Goal: Task Accomplishment & Management: Complete application form

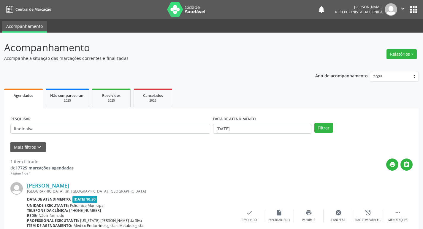
scroll to position [37, 0]
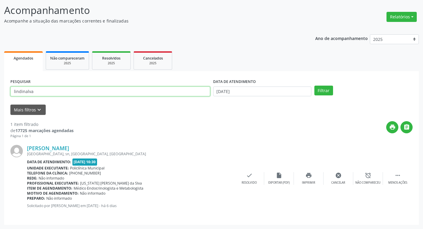
click at [65, 88] on input "lindinalva" at bounding box center [110, 92] width 200 height 10
click at [65, 89] on input "lindinalva" at bounding box center [110, 92] width 200 height 10
click at [65, 90] on input "lindinalva" at bounding box center [110, 92] width 200 height 10
type input "m"
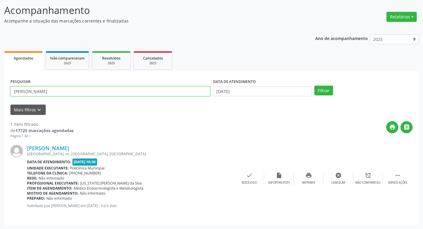
type input "[PERSON_NAME]"
click at [314, 86] on button "Filtrar" at bounding box center [323, 91] width 19 height 10
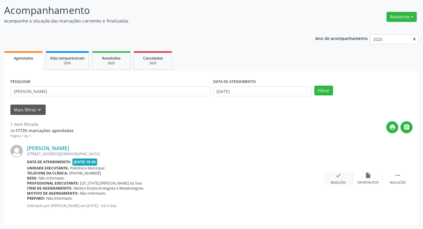
click at [346, 172] on div "check Resolvido" at bounding box center [339, 178] width 30 height 13
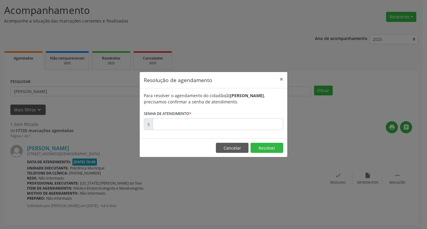
drag, startPoint x: 199, startPoint y: 132, endPoint x: 163, endPoint y: 118, distance: 38.7
click at [191, 129] on div "Para resolver o agendamento do cidadão(ã) [PERSON_NAME] , precisamos confirmar …" at bounding box center [214, 113] width 148 height 50
click at [163, 118] on label "Senha de atendimento *" at bounding box center [167, 113] width 47 height 9
click at [183, 131] on div "Para resolver o agendamento do cidadão(ã) [PERSON_NAME] , precisamos confirmar …" at bounding box center [214, 113] width 148 height 50
click at [177, 126] on input "text" at bounding box center [218, 124] width 131 height 12
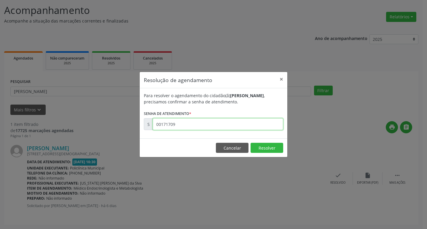
type input "00171709"
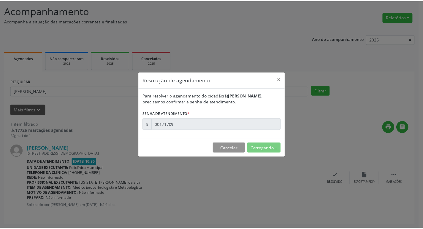
scroll to position [0, 0]
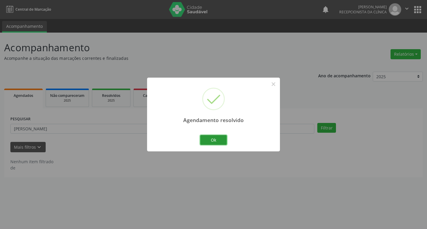
drag, startPoint x: 213, startPoint y: 137, endPoint x: 192, endPoint y: 133, distance: 22.0
click at [211, 137] on button "Ok" at bounding box center [213, 140] width 27 height 10
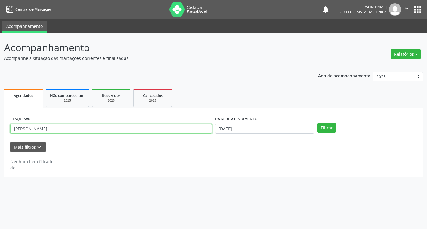
click at [175, 131] on input "[PERSON_NAME]" at bounding box center [111, 129] width 202 height 10
type input "[PERSON_NAME]"
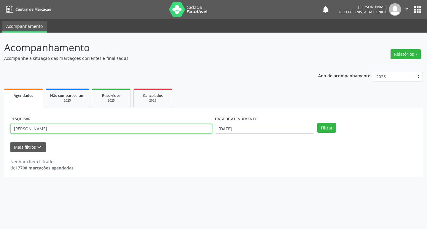
click at [318, 123] on button "Filtrar" at bounding box center [327, 128] width 19 height 10
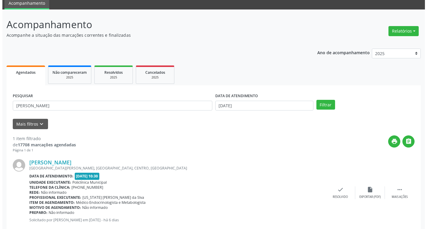
scroll to position [37, 0]
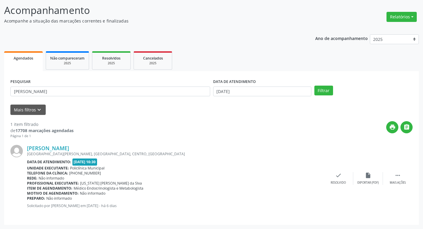
click at [337, 171] on div "[PERSON_NAME] [GEOGRAPHIC_DATA][PERSON_NAME], [GEOGRAPHIC_DATA], CENTRO, [GEOGR…" at bounding box center [211, 179] width 402 height 80
click at [338, 178] on icon "check" at bounding box center [338, 175] width 7 height 7
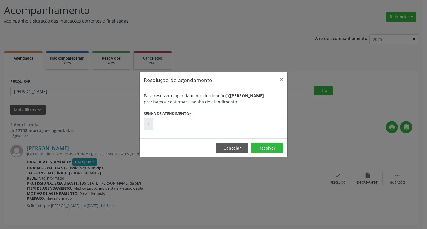
click at [194, 118] on form "Para resolver o agendamento do cidadão(ã) [PERSON_NAME] , precisamos confirmar …" at bounding box center [213, 112] width 139 height 38
click at [197, 127] on input "text" at bounding box center [218, 124] width 131 height 12
type input "00171726"
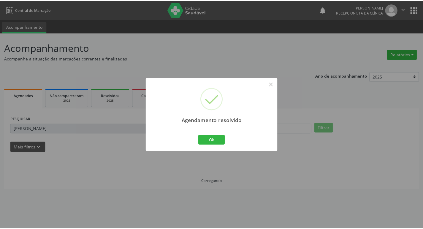
scroll to position [0, 0]
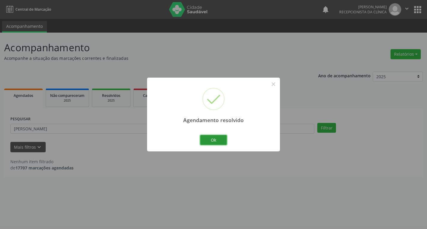
drag, startPoint x: 203, startPoint y: 142, endPoint x: 199, endPoint y: 140, distance: 4.5
click at [200, 141] on button "Ok" at bounding box center [213, 140] width 27 height 10
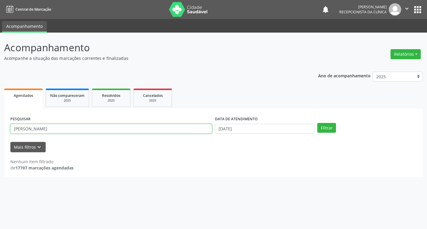
click at [131, 129] on input "[PERSON_NAME]" at bounding box center [111, 129] width 202 height 10
type input "teresinha"
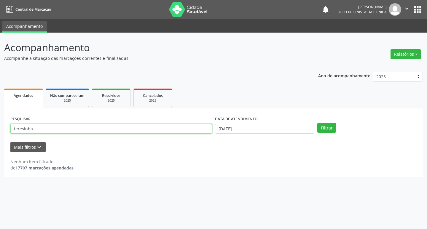
click at [318, 123] on button "Filtrar" at bounding box center [327, 128] width 19 height 10
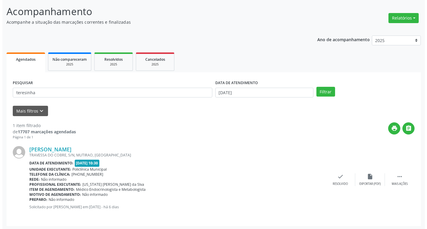
scroll to position [37, 0]
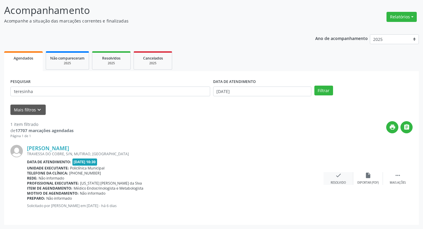
click at [334, 175] on div "check Resolvido" at bounding box center [339, 178] width 30 height 13
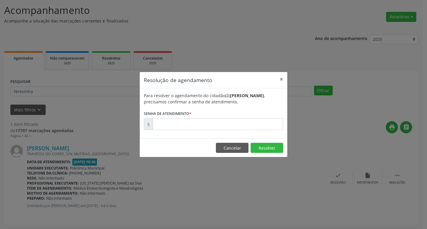
click at [176, 118] on label "Senha de atendimento *" at bounding box center [167, 113] width 47 height 9
click at [176, 121] on input "text" at bounding box center [218, 124] width 131 height 12
type input "00171644"
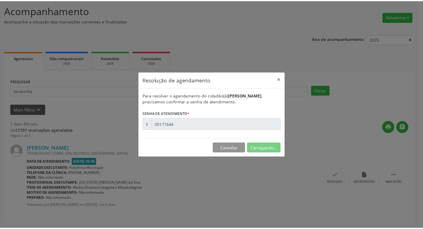
scroll to position [0, 0]
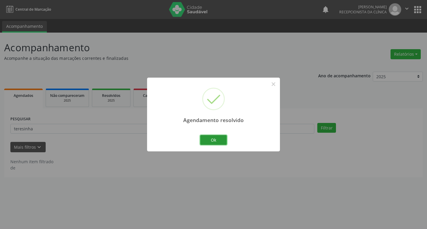
drag, startPoint x: 209, startPoint y: 142, endPoint x: 199, endPoint y: 134, distance: 12.3
click at [207, 140] on button "Ok" at bounding box center [213, 140] width 27 height 10
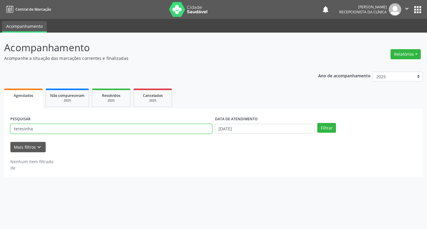
drag, startPoint x: 194, startPoint y: 134, endPoint x: 187, endPoint y: 131, distance: 7.8
click at [188, 131] on input "teresinha" at bounding box center [111, 129] width 202 height 10
click at [187, 131] on input "teresinha" at bounding box center [111, 129] width 202 height 10
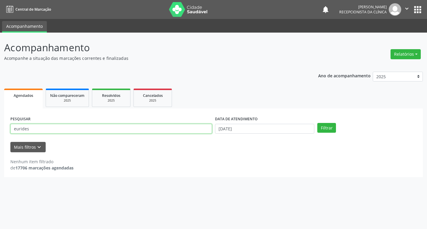
type input "eurides"
click at [318, 123] on button "Filtrar" at bounding box center [327, 128] width 19 height 10
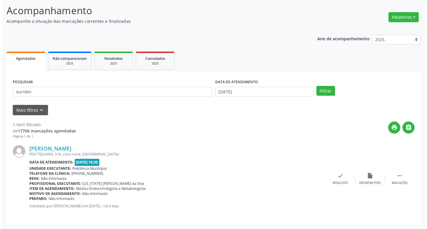
scroll to position [37, 0]
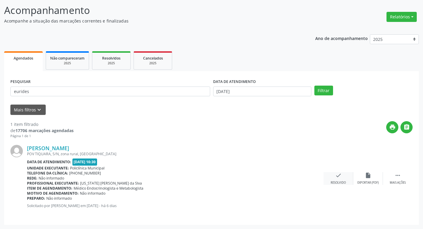
click at [345, 179] on div "check Resolvido" at bounding box center [339, 178] width 30 height 13
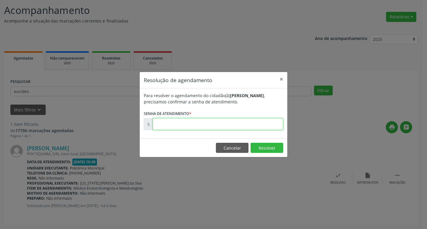
click at [173, 130] on input "text" at bounding box center [218, 124] width 131 height 12
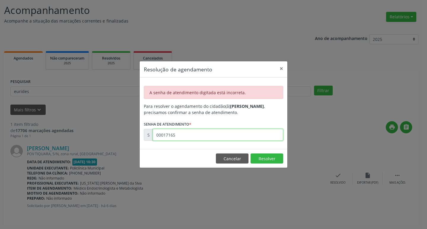
click at [197, 137] on input "00017165" at bounding box center [218, 135] width 131 height 12
type input "00171655"
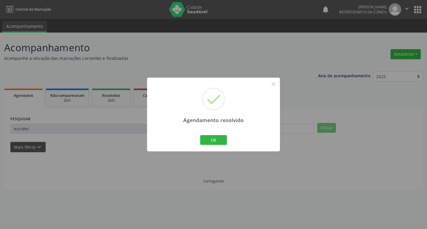
scroll to position [0, 0]
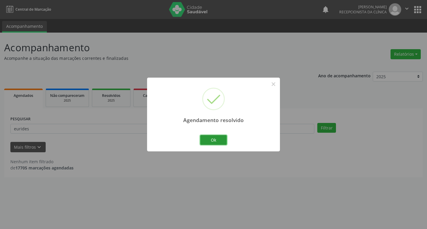
drag, startPoint x: 212, startPoint y: 140, endPoint x: 183, endPoint y: 136, distance: 29.7
click at [209, 140] on button "Ok" at bounding box center [213, 140] width 27 height 10
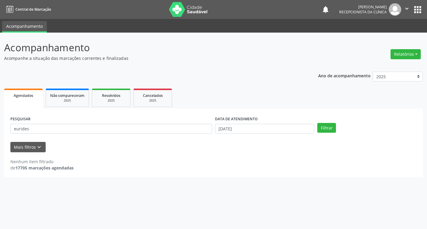
click at [183, 136] on div "PESQUISAR eurides" at bounding box center [111, 126] width 205 height 23
click at [155, 125] on input "eurides" at bounding box center [111, 129] width 202 height 10
type input "doralice"
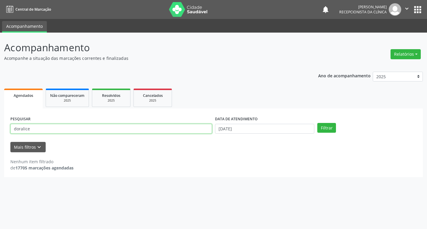
click at [318, 123] on button "Filtrar" at bounding box center [327, 128] width 19 height 10
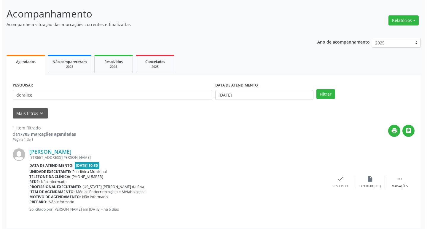
scroll to position [37, 0]
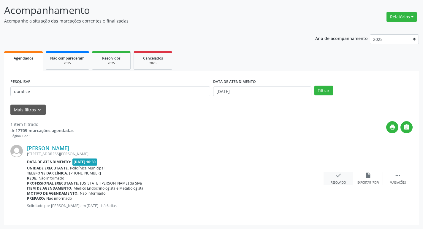
click at [333, 177] on div "check Resolvido" at bounding box center [339, 178] width 30 height 13
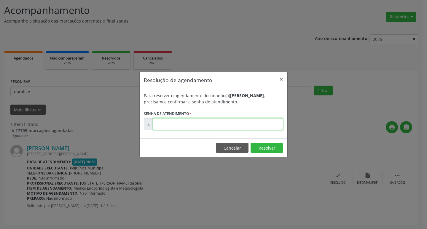
click at [193, 119] on input "text" at bounding box center [218, 124] width 131 height 12
type input "00171665"
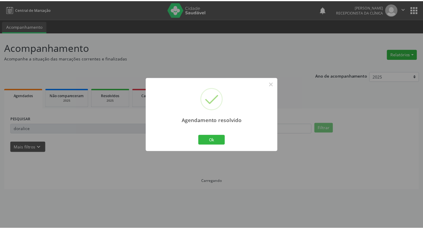
scroll to position [0, 0]
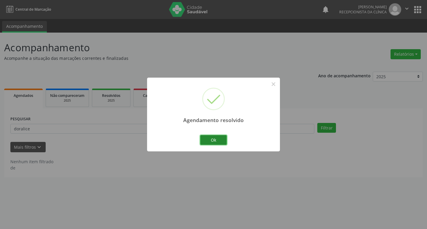
drag, startPoint x: 213, startPoint y: 138, endPoint x: 207, endPoint y: 135, distance: 7.1
click at [207, 135] on button "Ok" at bounding box center [213, 140] width 27 height 10
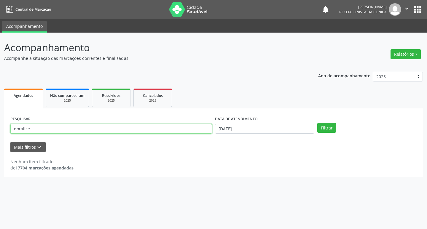
click at [187, 131] on input "doralice" at bounding box center [111, 129] width 202 height 10
type input "marinalva"
click at [318, 123] on button "Filtrar" at bounding box center [327, 128] width 19 height 10
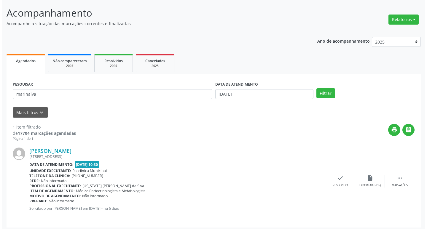
scroll to position [37, 0]
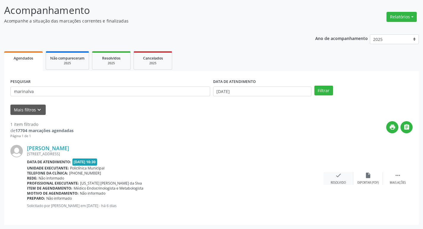
click at [328, 178] on div "check Resolvido" at bounding box center [339, 178] width 30 height 13
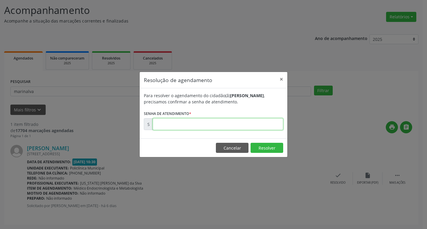
click at [225, 122] on input "text" at bounding box center [218, 124] width 131 height 12
type input "00171691"
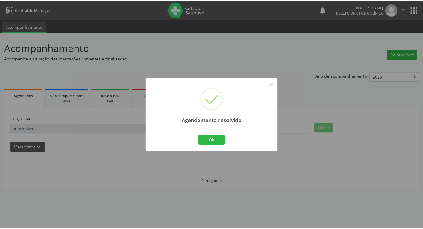
scroll to position [0, 0]
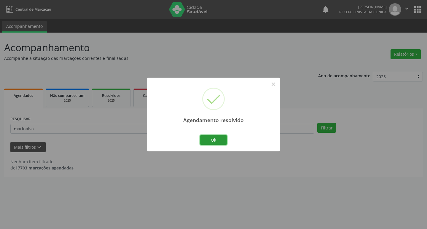
drag, startPoint x: 212, startPoint y: 136, endPoint x: 183, endPoint y: 136, distance: 28.8
click at [207, 136] on button "Ok" at bounding box center [213, 140] width 27 height 10
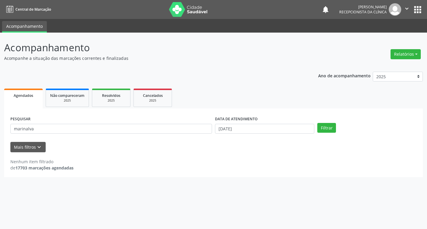
click at [176, 134] on div "PESQUISAR marinalva" at bounding box center [111, 126] width 205 height 23
click at [172, 131] on input "marinalva" at bounding box center [111, 129] width 202 height 10
type input "[PERSON_NAME]"
click at [318, 123] on button "Filtrar" at bounding box center [327, 128] width 19 height 10
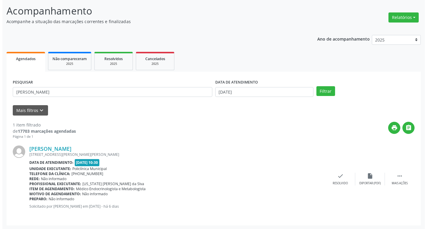
scroll to position [37, 0]
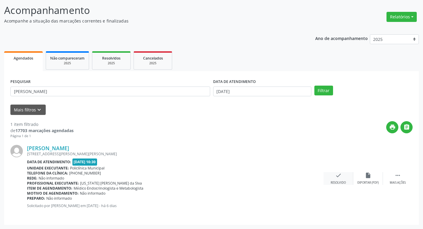
click at [341, 183] on div "Resolvido" at bounding box center [338, 183] width 15 height 4
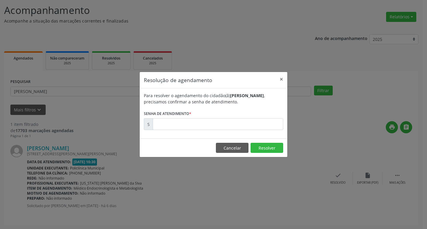
click at [229, 131] on div "Para resolver o agendamento do cidadão(ã) [PERSON_NAME] , precisamos confirmar …" at bounding box center [214, 113] width 148 height 50
click at [211, 127] on input "text" at bounding box center [218, 124] width 131 height 12
type input "00171643"
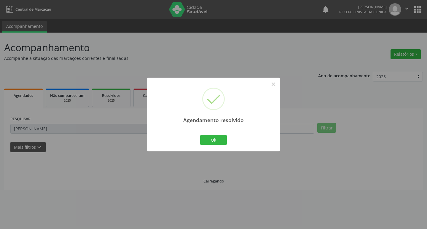
scroll to position [0, 0]
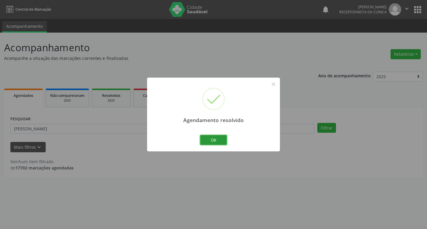
click at [206, 137] on button "Ok" at bounding box center [213, 140] width 27 height 10
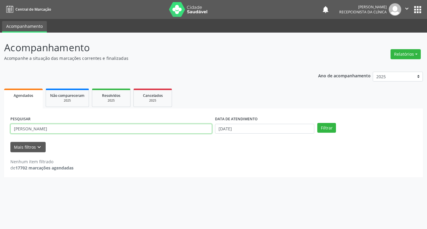
click at [141, 125] on input "[PERSON_NAME]" at bounding box center [111, 129] width 202 height 10
type input "lindinalva"
click at [318, 123] on button "Filtrar" at bounding box center [327, 128] width 19 height 10
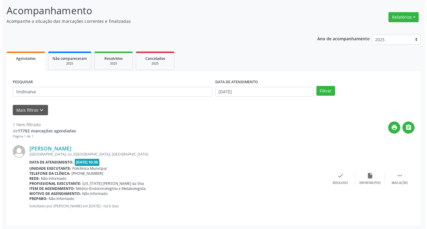
scroll to position [37, 0]
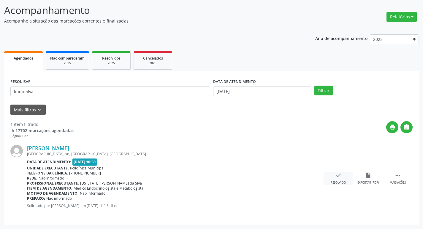
click at [334, 178] on div "check Resolvido" at bounding box center [339, 178] width 30 height 13
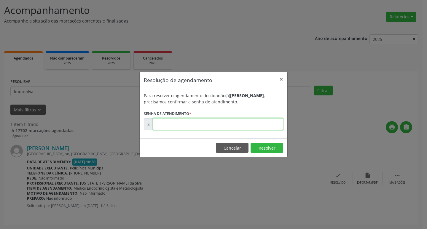
click at [164, 123] on input "text" at bounding box center [218, 124] width 131 height 12
type input "00171663"
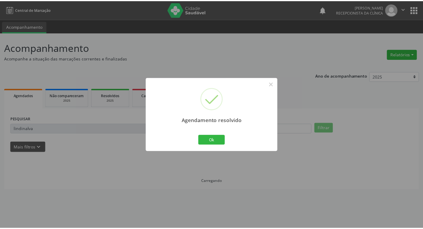
scroll to position [0, 0]
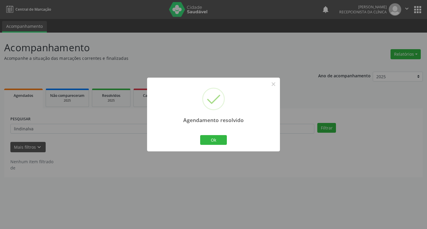
drag, startPoint x: 201, startPoint y: 136, endPoint x: 196, endPoint y: 140, distance: 6.5
click at [200, 138] on div "Ok Cancel" at bounding box center [213, 140] width 29 height 12
click at [196, 140] on div "Agendamento resolvido × Ok Cancel" at bounding box center [213, 115] width 133 height 74
click at [206, 139] on button "Ok" at bounding box center [213, 140] width 27 height 10
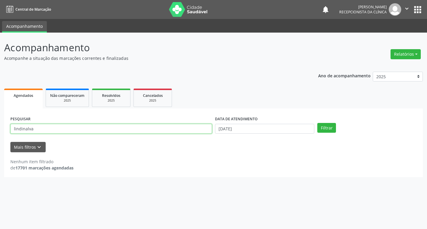
click at [168, 133] on input "lindinalva" at bounding box center [111, 129] width 202 height 10
type input "[PERSON_NAME]"
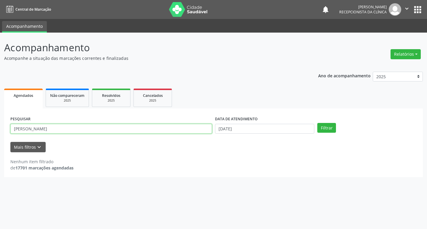
click at [318, 123] on button "Filtrar" at bounding box center [327, 128] width 19 height 10
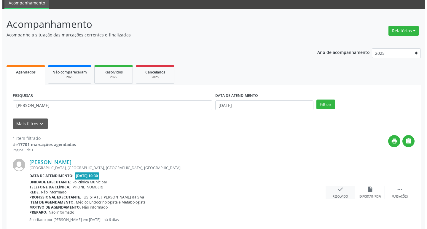
scroll to position [37, 0]
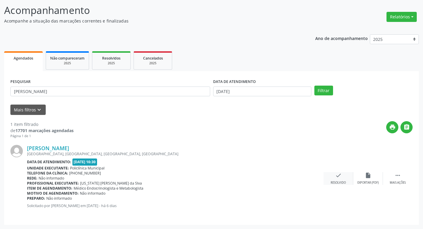
drag, startPoint x: 338, startPoint y: 184, endPoint x: 337, endPoint y: 181, distance: 3.8
click at [337, 181] on div "check Resolvido" at bounding box center [339, 178] width 30 height 13
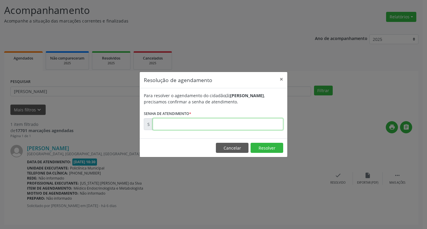
click at [218, 127] on input "text" at bounding box center [218, 124] width 131 height 12
type input "00171647"
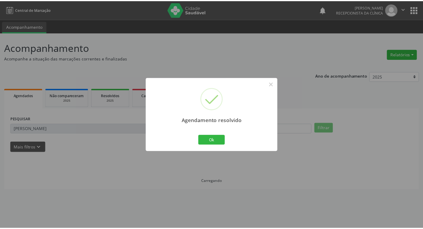
scroll to position [0, 0]
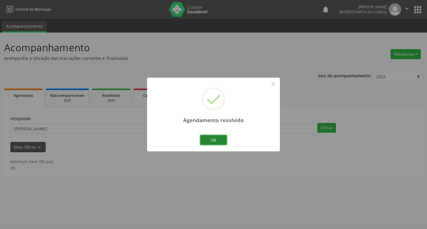
click at [210, 136] on button "Ok" at bounding box center [213, 140] width 27 height 10
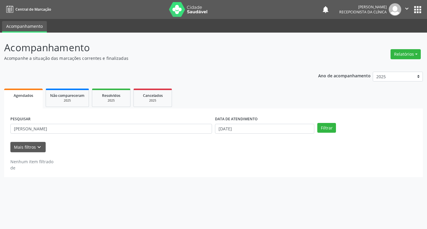
click at [165, 138] on div "PESQUISAR [PERSON_NAME]" at bounding box center [111, 126] width 205 height 23
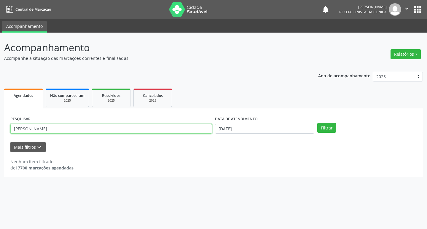
click at [146, 130] on input "[PERSON_NAME]" at bounding box center [111, 129] width 202 height 10
type input "m"
click at [318, 123] on button "Filtrar" at bounding box center [327, 128] width 19 height 10
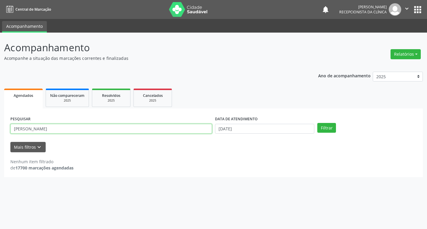
drag, startPoint x: 152, startPoint y: 134, endPoint x: 148, endPoint y: 136, distance: 4.4
click at [150, 136] on div "PESQUISAR [PERSON_NAME]" at bounding box center [111, 126] width 205 height 23
type input "[PERSON_NAME]"
click at [318, 123] on button "Filtrar" at bounding box center [327, 128] width 19 height 10
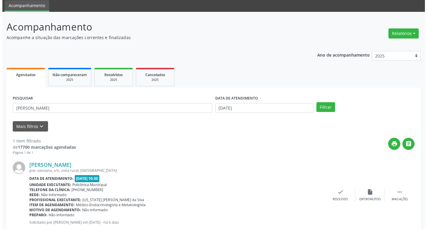
scroll to position [37, 0]
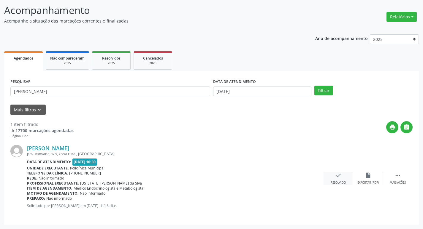
click at [336, 174] on icon "check" at bounding box center [338, 175] width 7 height 7
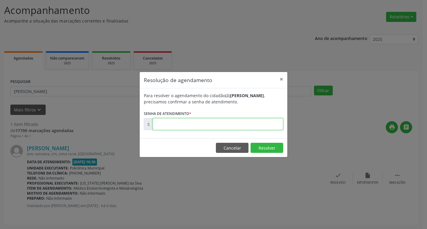
click at [207, 125] on input "text" at bounding box center [218, 124] width 131 height 12
type input "00171633"
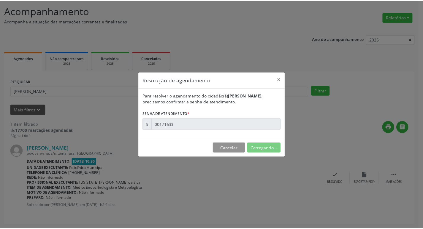
scroll to position [0, 0]
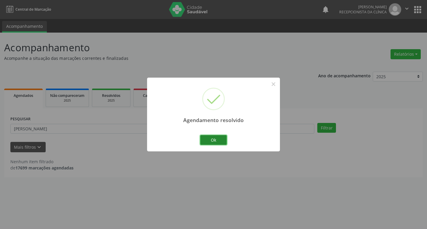
drag, startPoint x: 204, startPoint y: 139, endPoint x: 201, endPoint y: 137, distance: 3.6
click at [203, 139] on button "Ok" at bounding box center [213, 140] width 27 height 10
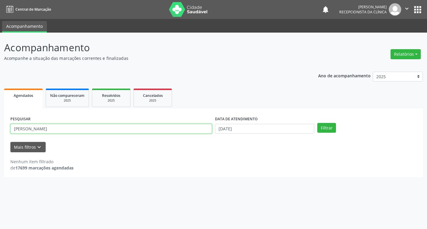
click at [170, 128] on input "[PERSON_NAME]" at bounding box center [111, 129] width 202 height 10
click at [318, 123] on button "Filtrar" at bounding box center [327, 128] width 19 height 10
click at [115, 129] on input "[PERSON_NAME]" at bounding box center [111, 129] width 202 height 10
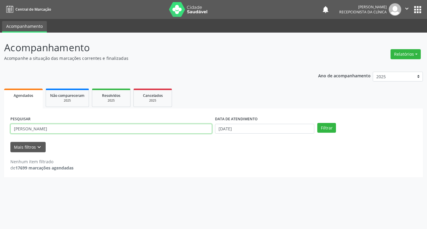
click at [318, 123] on button "Filtrar" at bounding box center [327, 128] width 19 height 10
click at [78, 128] on input "[PERSON_NAME]" at bounding box center [111, 129] width 202 height 10
click at [318, 123] on button "Filtrar" at bounding box center [327, 128] width 19 height 10
click at [52, 125] on input "[PERSON_NAME]" at bounding box center [111, 129] width 202 height 10
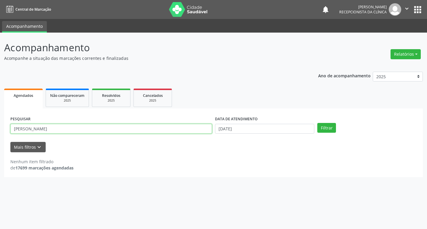
click at [52, 125] on input "[PERSON_NAME]" at bounding box center [111, 129] width 202 height 10
type input "l"
click at [318, 123] on button "Filtrar" at bounding box center [327, 128] width 19 height 10
click at [34, 129] on input "[PERSON_NAME]" at bounding box center [111, 129] width 202 height 10
click at [50, 129] on input "[PERSON_NAME]" at bounding box center [111, 129] width 202 height 10
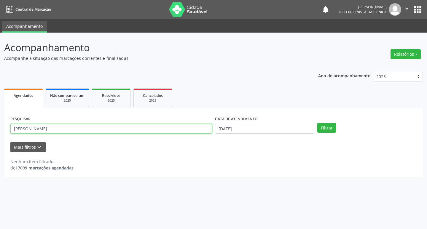
type input "[PERSON_NAME]"
click at [318, 123] on button "Filtrar" at bounding box center [327, 128] width 19 height 10
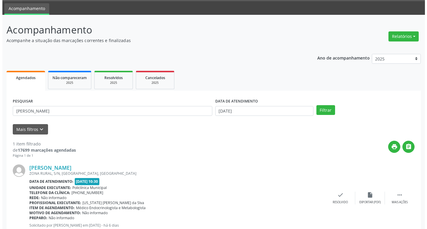
scroll to position [37, 0]
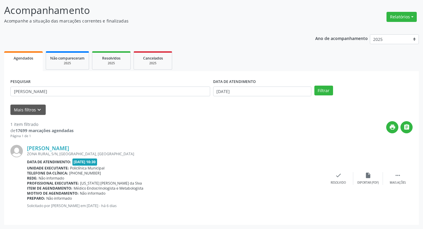
click at [346, 172] on div "[PERSON_NAME] ZONA RURAL, S/N, [GEOGRAPHIC_DATA], [GEOGRAPHIC_DATA] Data de ate…" at bounding box center [211, 179] width 402 height 80
click at [342, 174] on div "check Resolvido" at bounding box center [339, 178] width 30 height 13
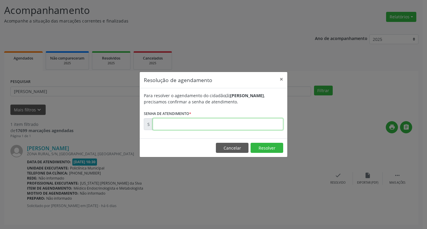
click at [204, 124] on input "text" at bounding box center [218, 124] width 131 height 12
type input "00171682"
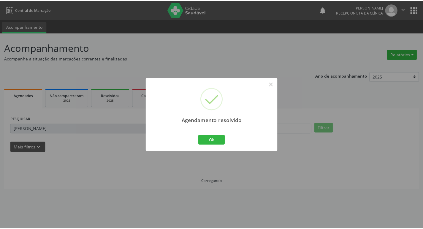
scroll to position [0, 0]
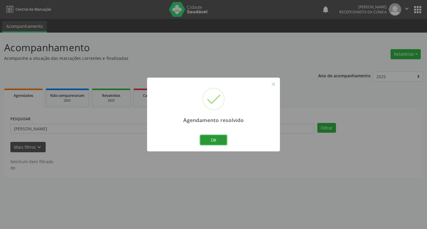
drag, startPoint x: 214, startPoint y: 142, endPoint x: 160, endPoint y: 129, distance: 55.6
click at [213, 142] on button "Ok" at bounding box center [213, 140] width 27 height 10
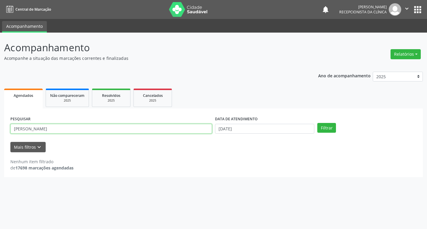
click at [160, 129] on input "[PERSON_NAME]" at bounding box center [111, 129] width 202 height 10
type input "[PERSON_NAME]"
click at [318, 123] on button "Filtrar" at bounding box center [327, 128] width 19 height 10
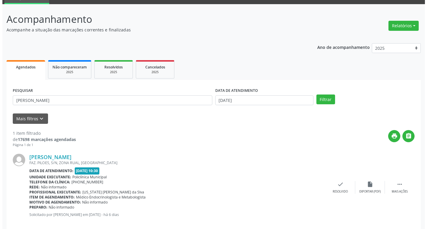
scroll to position [37, 0]
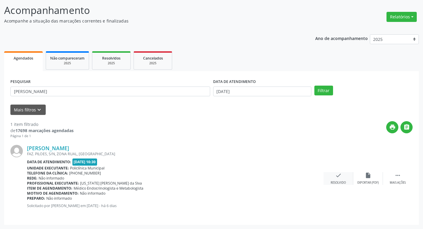
click at [337, 177] on icon "check" at bounding box center [338, 175] width 7 height 7
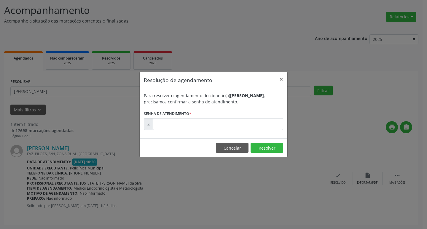
click at [169, 118] on label "Senha de atendimento *" at bounding box center [167, 113] width 47 height 9
click at [174, 120] on input "text" at bounding box center [218, 124] width 131 height 12
type input "00171634"
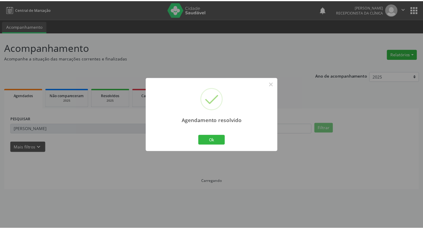
scroll to position [0, 0]
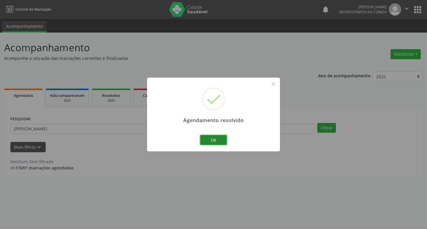
click at [206, 139] on button "Ok" at bounding box center [213, 140] width 27 height 10
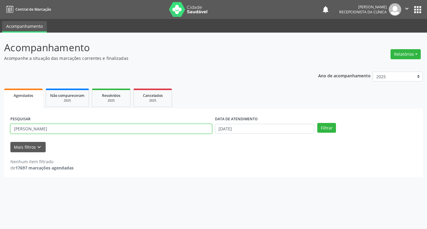
click at [183, 131] on input "[PERSON_NAME]" at bounding box center [111, 129] width 202 height 10
type input "irenaide"
click at [318, 123] on button "Filtrar" at bounding box center [327, 128] width 19 height 10
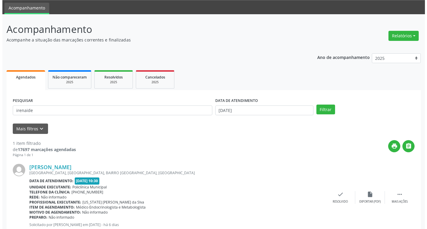
scroll to position [37, 0]
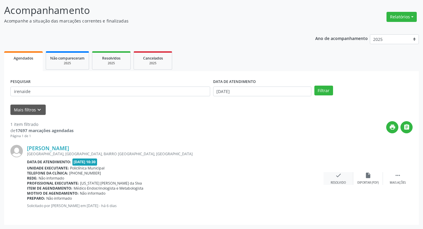
click at [337, 181] on div "Resolvido" at bounding box center [338, 183] width 15 height 4
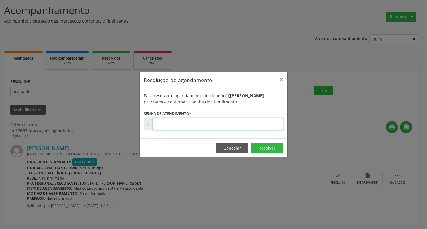
click at [225, 129] on input "text" at bounding box center [218, 124] width 131 height 12
type input "00171708"
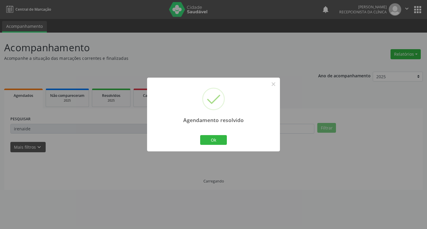
scroll to position [0, 0]
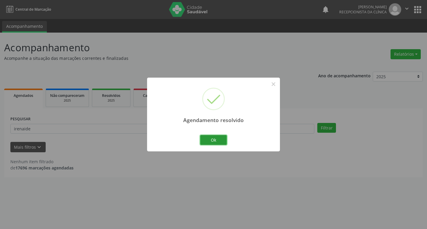
drag, startPoint x: 211, startPoint y: 137, endPoint x: 173, endPoint y: 130, distance: 37.9
click at [205, 137] on button "Ok" at bounding box center [213, 140] width 27 height 10
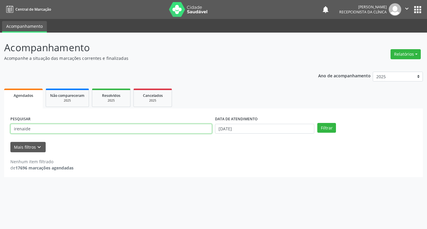
click at [173, 130] on input "irenaide" at bounding box center [111, 129] width 202 height 10
type input "[PERSON_NAME]"
click at [318, 123] on button "Filtrar" at bounding box center [327, 128] width 19 height 10
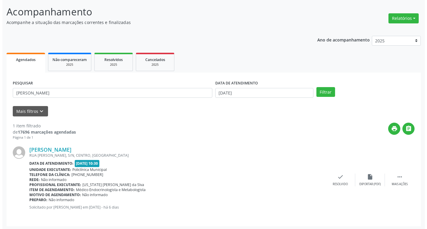
scroll to position [37, 0]
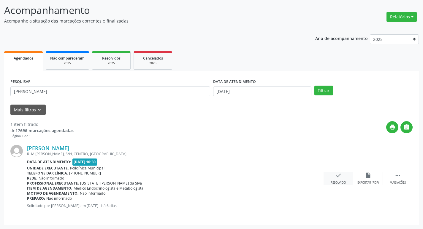
click at [340, 182] on div "Resolvido" at bounding box center [338, 183] width 15 height 4
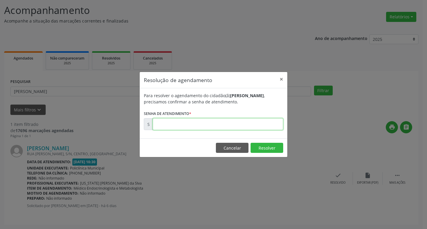
click at [193, 123] on input "text" at bounding box center [218, 124] width 131 height 12
type input "00171641"
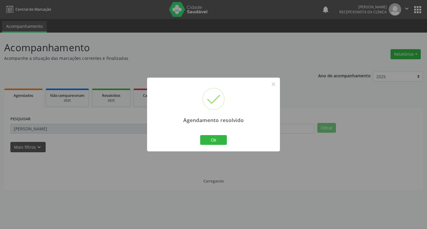
scroll to position [0, 0]
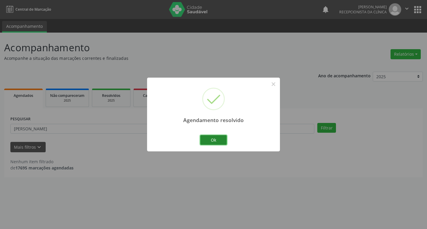
click at [204, 136] on button "Ok" at bounding box center [213, 140] width 27 height 10
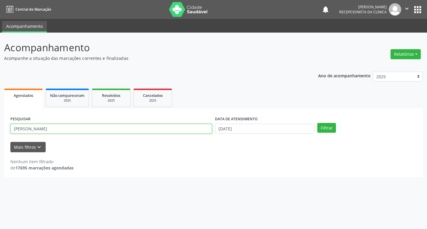
click at [183, 128] on input "[PERSON_NAME]" at bounding box center [111, 129] width 202 height 10
click at [318, 123] on button "Filtrar" at bounding box center [327, 128] width 19 height 10
click at [144, 132] on input "josiane" at bounding box center [111, 129] width 202 height 10
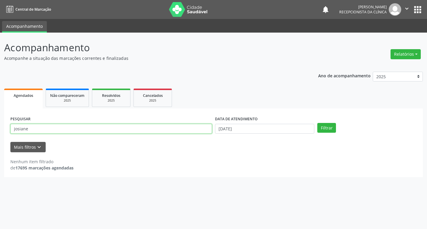
click at [144, 132] on input "josiane" at bounding box center [111, 129] width 202 height 10
type input "maise"
click at [318, 123] on button "Filtrar" at bounding box center [327, 128] width 19 height 10
